Goal: Find specific page/section: Find specific page/section

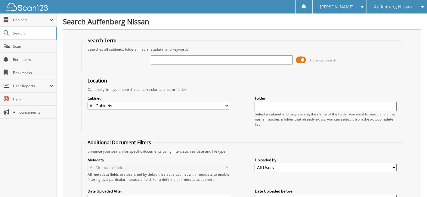
click at [165, 53] on div "Advanced Search" at bounding box center [241, 60] width 315 height 16
click at [161, 61] on input "text" at bounding box center [222, 60] width 142 height 9
type input "724940"
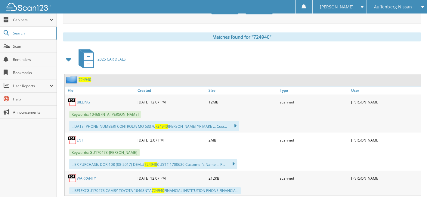
scroll to position [247, 0]
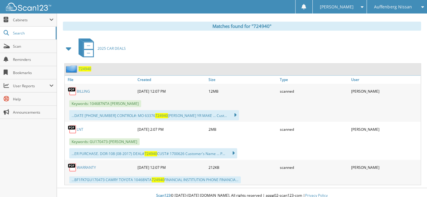
click at [86, 66] on span "724940" at bounding box center [84, 68] width 13 height 5
